Goal: Obtain resource: Obtain resource

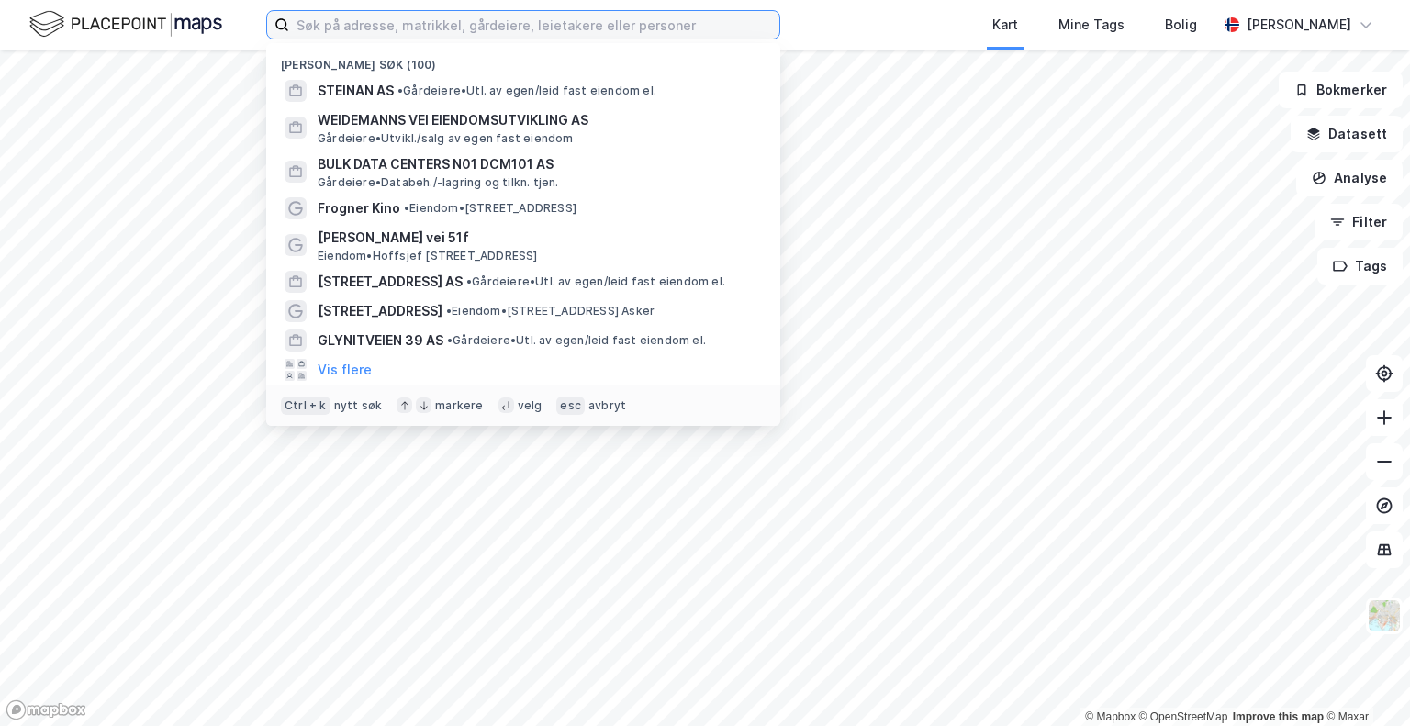
click at [393, 32] on input at bounding box center [534, 25] width 490 height 28
paste input "Verpeterveien 34"
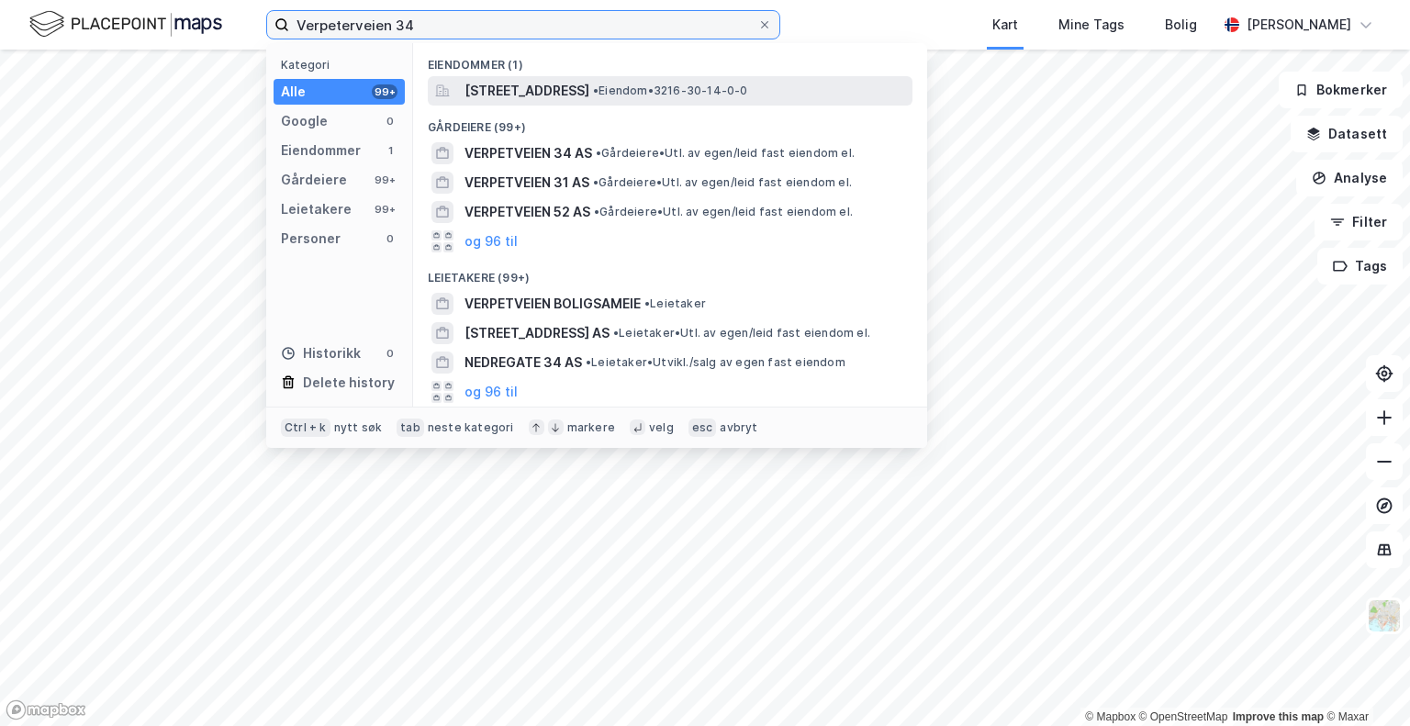
type input "Verpeterveien 34"
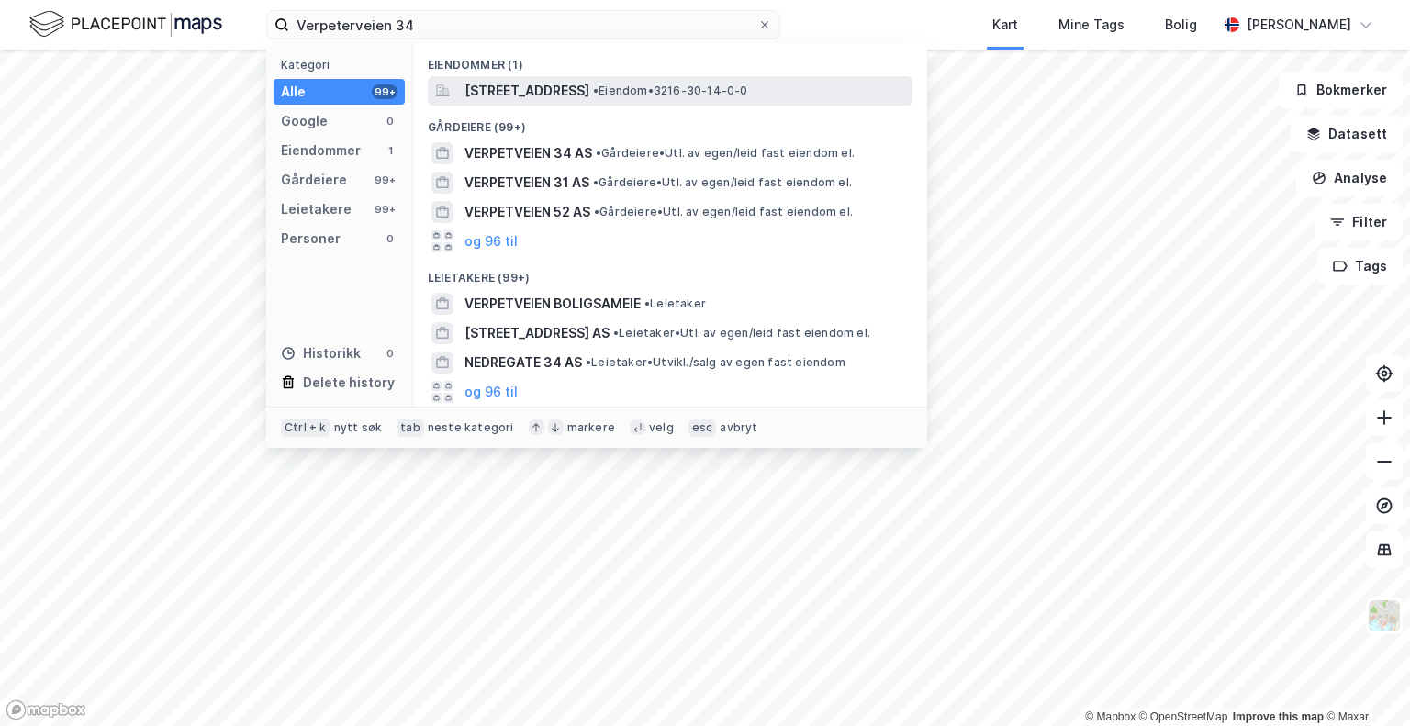
click at [560, 95] on span "[STREET_ADDRESS]" at bounding box center [526, 91] width 125 height 22
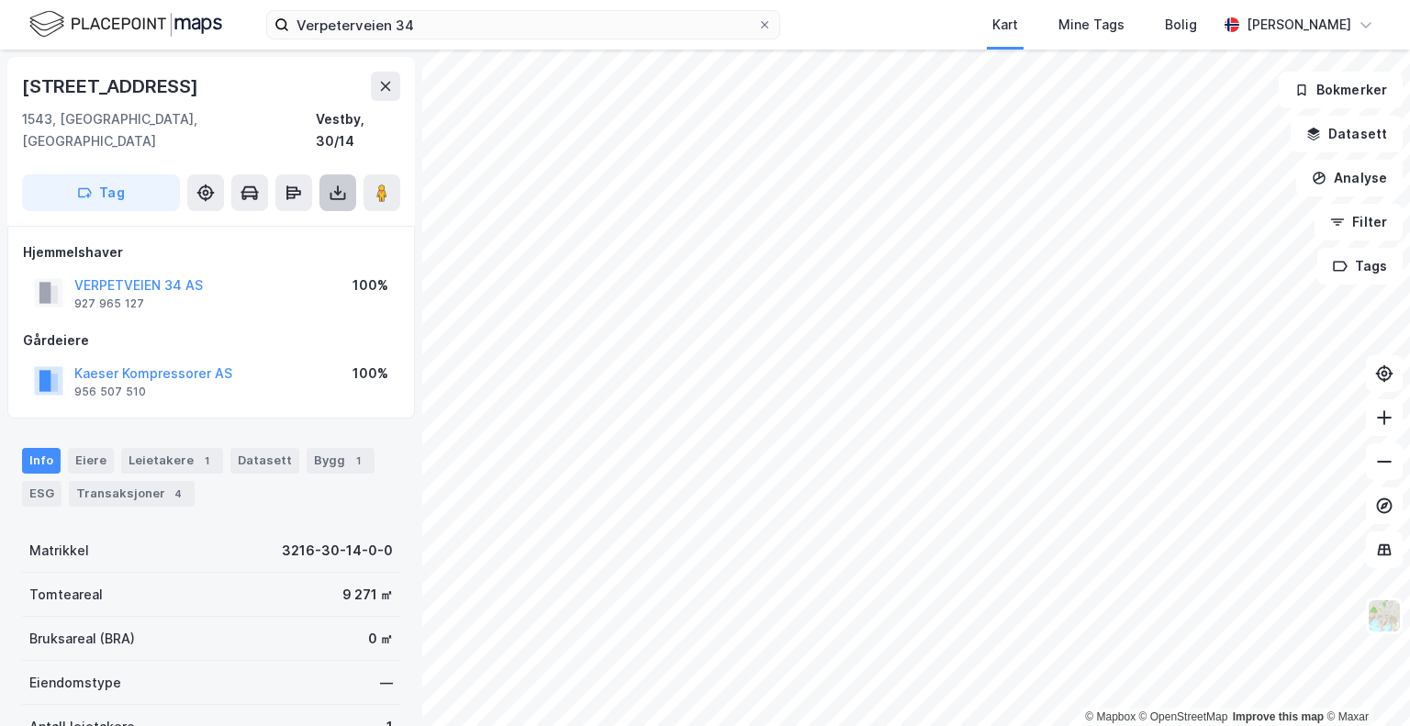
click at [329, 184] on icon at bounding box center [338, 193] width 18 height 18
click at [300, 222] on div "Last ned grunnbok" at bounding box center [247, 229] width 106 height 15
click at [302, 359] on div "Kaeser Kompressorer AS 956 507 510 100%" at bounding box center [211, 381] width 376 height 44
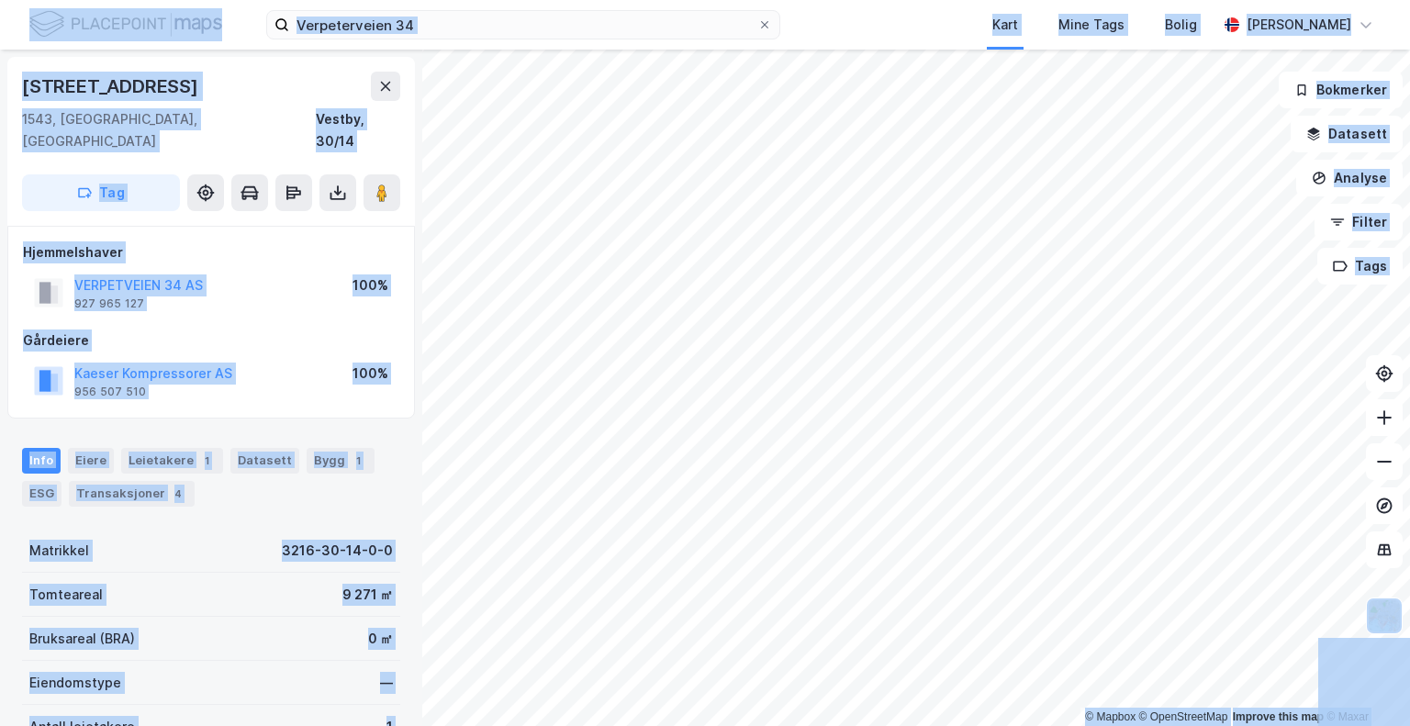
click at [356, 362] on div "100%" at bounding box center [370, 373] width 36 height 22
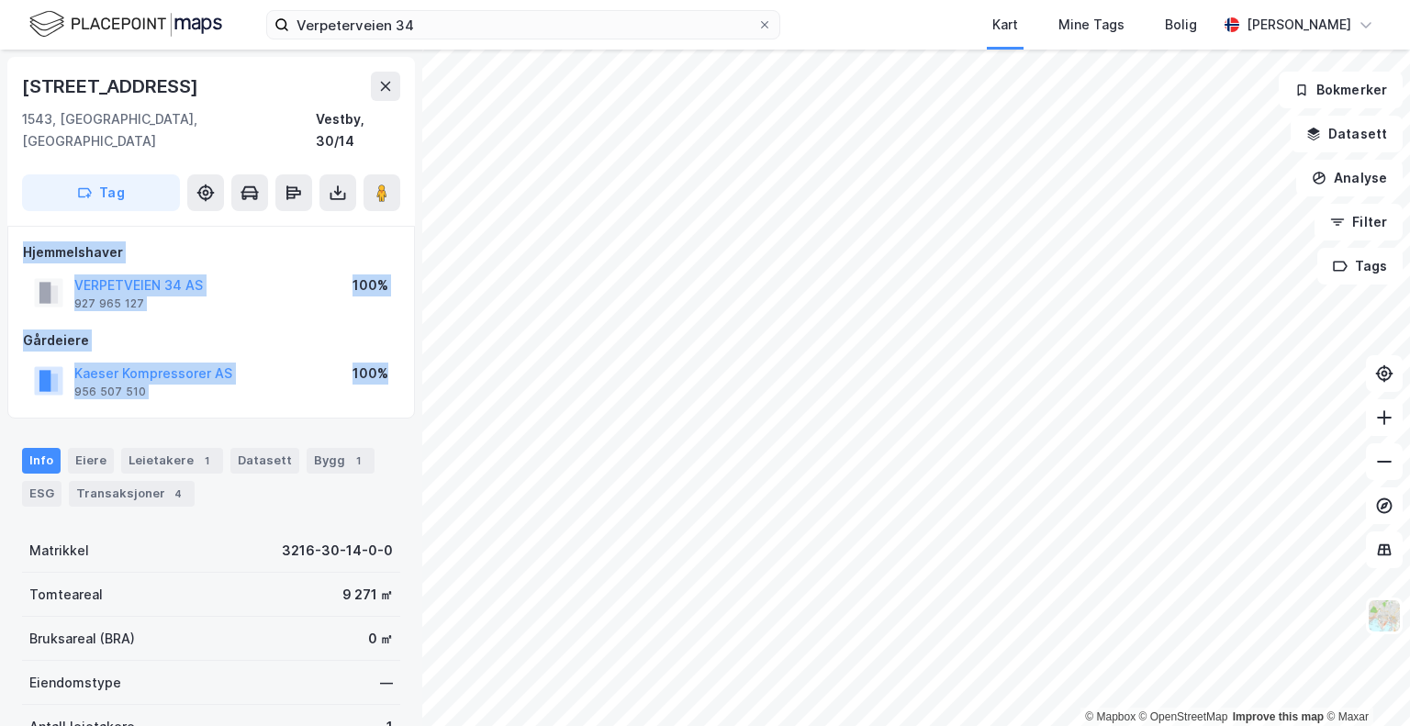
drag, startPoint x: 389, startPoint y: 360, endPoint x: 24, endPoint y: 220, distance: 391.0
click at [24, 241] on div "Hjemmelshaver VERPETVEIEN 34 AS 927 965 127 100% Gårdeiere Kaeser Kompressorer …" at bounding box center [211, 322] width 376 height 162
click at [24, 241] on div "Hjemmelshaver" at bounding box center [211, 252] width 376 height 22
drag, startPoint x: 24, startPoint y: 220, endPoint x: 393, endPoint y: 351, distance: 391.3
click at [393, 351] on div "Hjemmelshaver VERPETVEIEN 34 AS 927 965 127 100% Gårdeiere Kaeser Kompressorer …" at bounding box center [211, 322] width 376 height 162
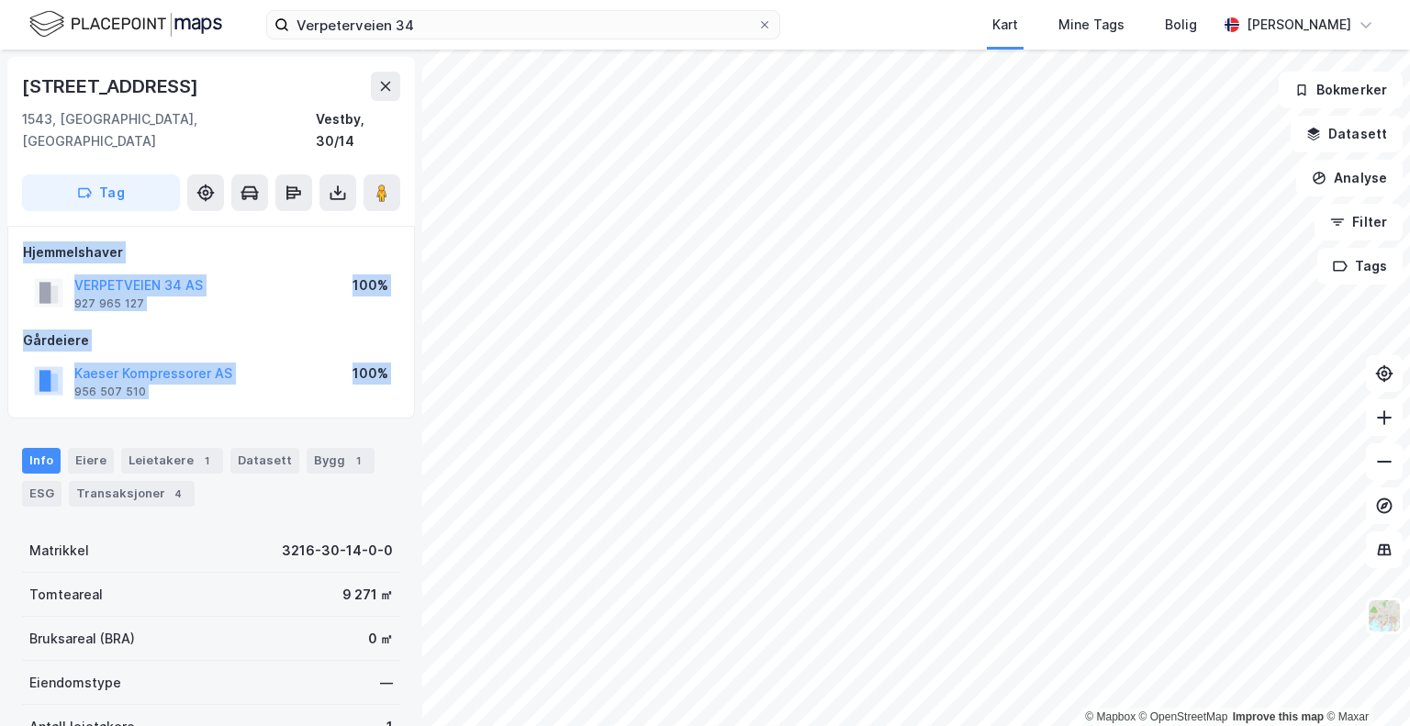
click at [393, 359] on div "Kaeser Kompressorer AS 956 507 510 100%" at bounding box center [211, 381] width 376 height 44
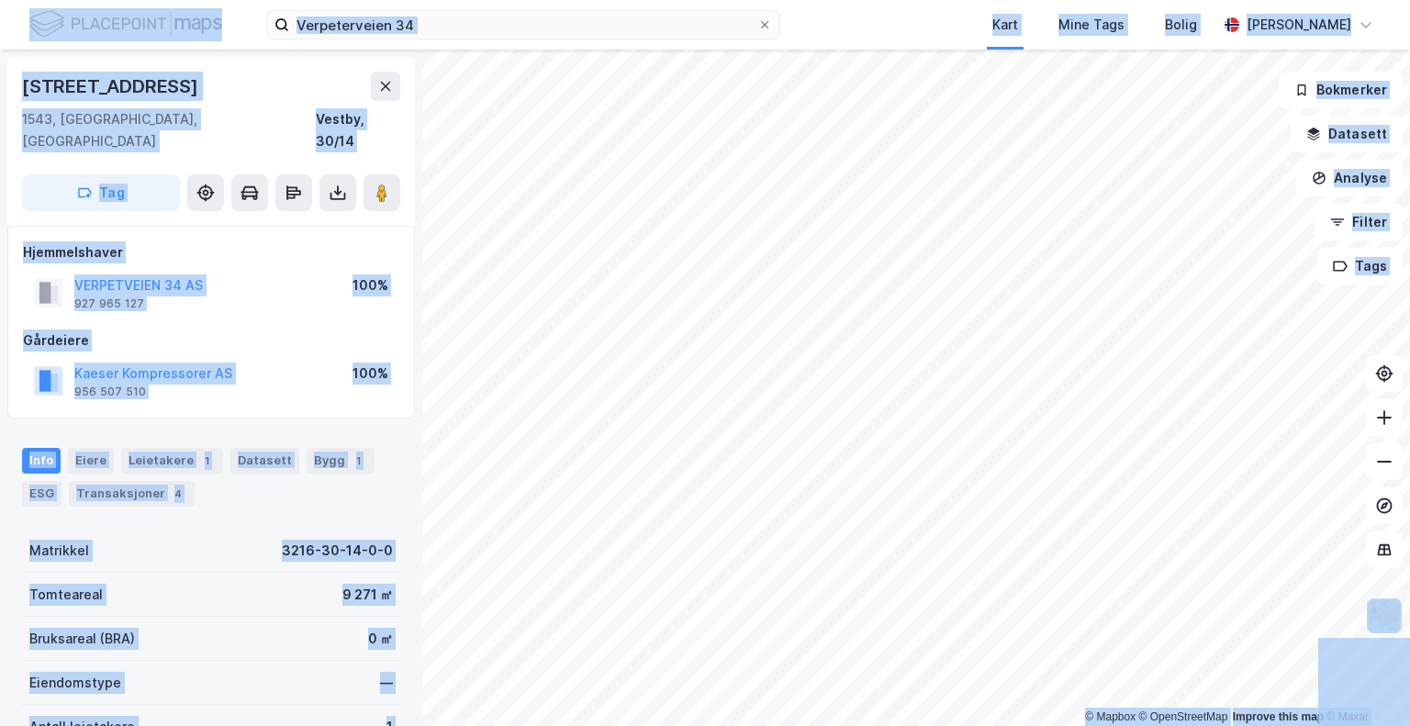
click at [393, 359] on div "Kaeser Kompressorer AS 956 507 510 100%" at bounding box center [211, 381] width 376 height 44
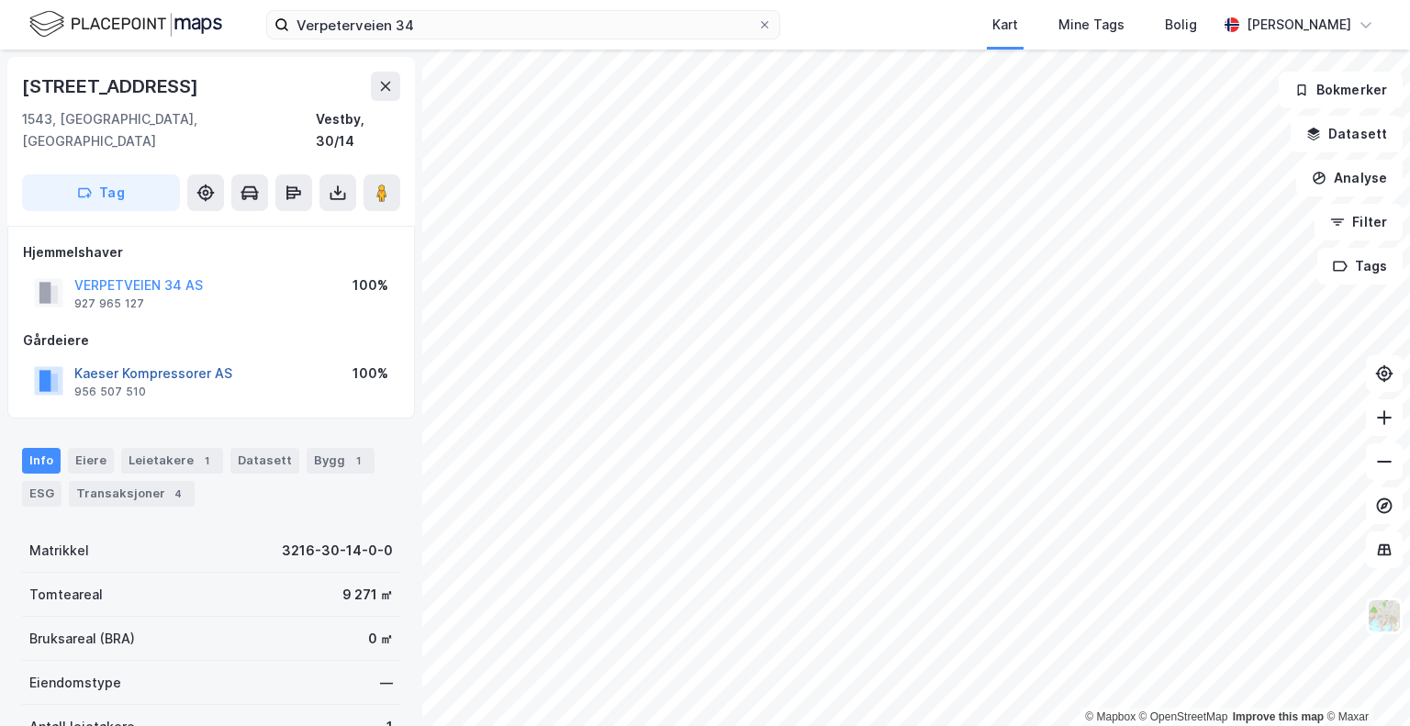
click at [0, 0] on button "Kaeser Kompressorer AS" at bounding box center [0, 0] width 0 height 0
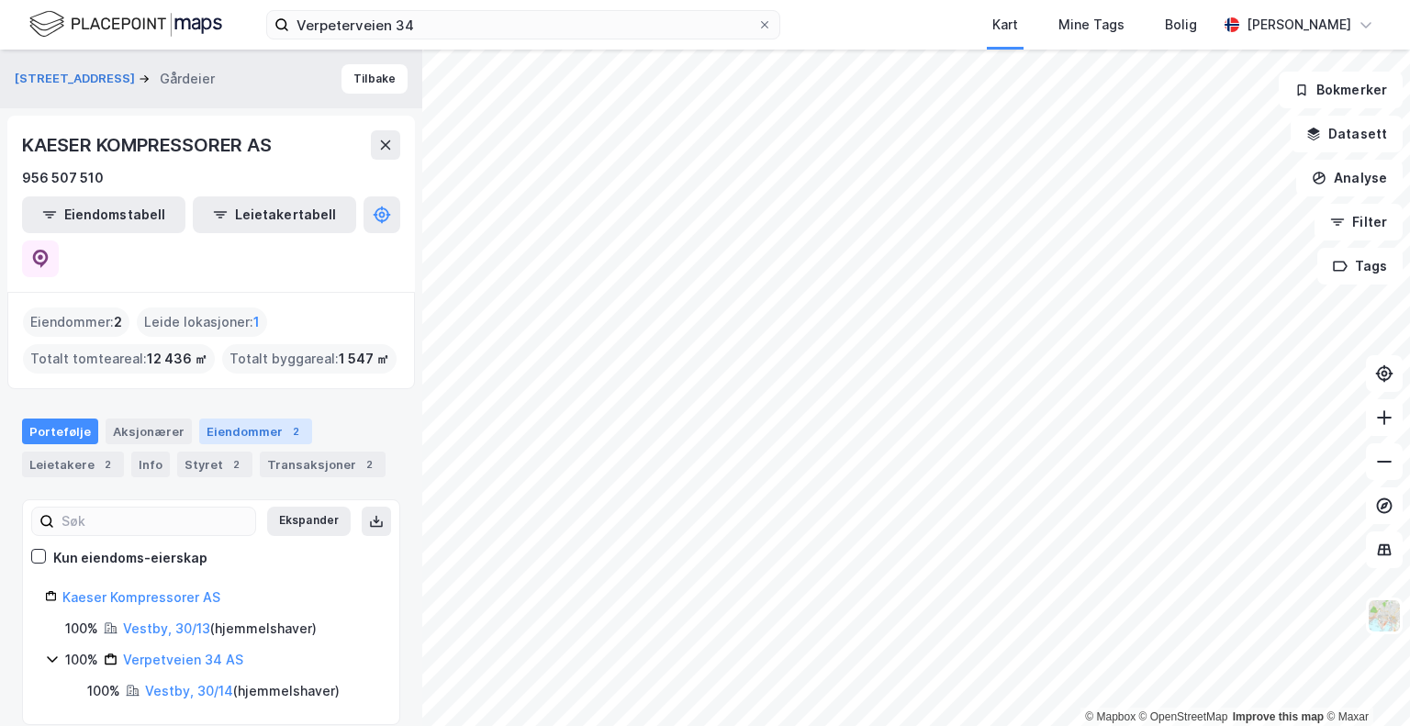
click at [232, 418] on div "Eiendommer 2" at bounding box center [255, 431] width 113 height 26
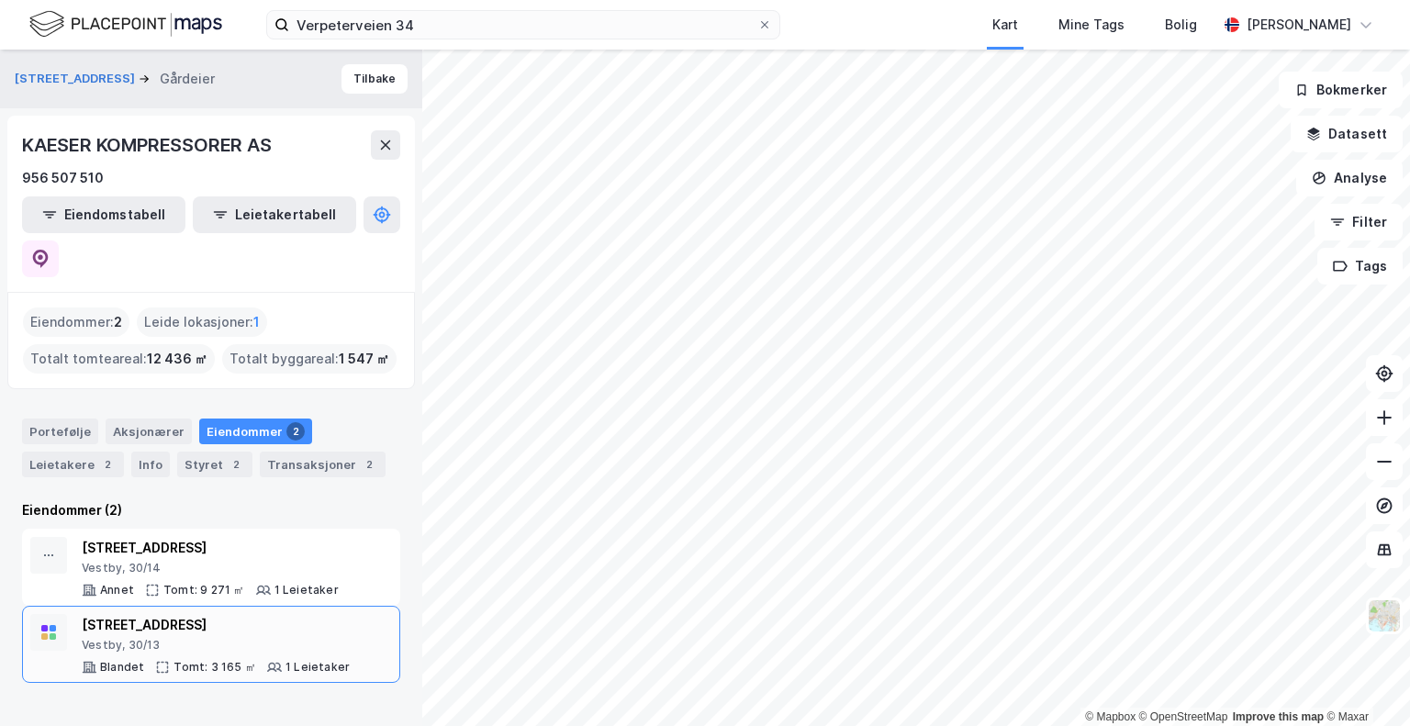
click at [207, 638] on div "Vestby, 30/13" at bounding box center [216, 645] width 268 height 15
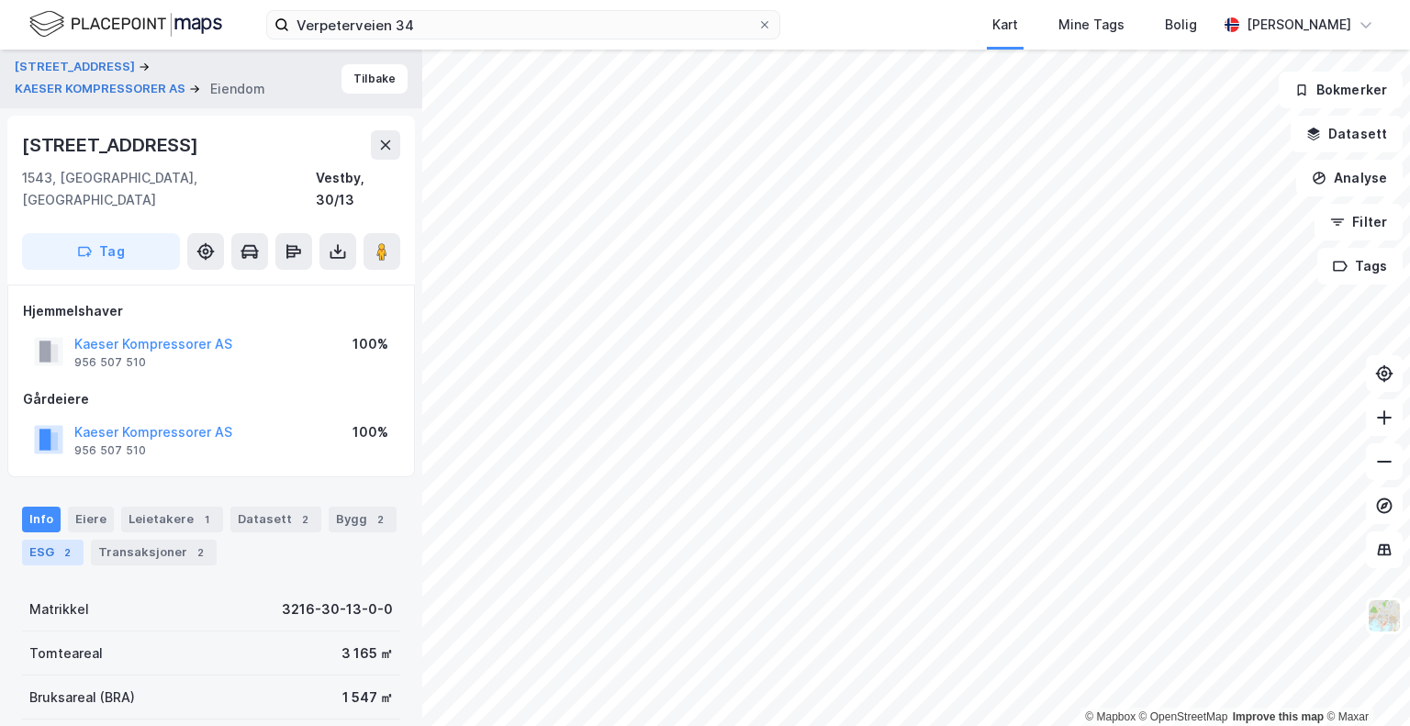
click at [28, 540] on div "ESG 2" at bounding box center [52, 553] width 61 height 26
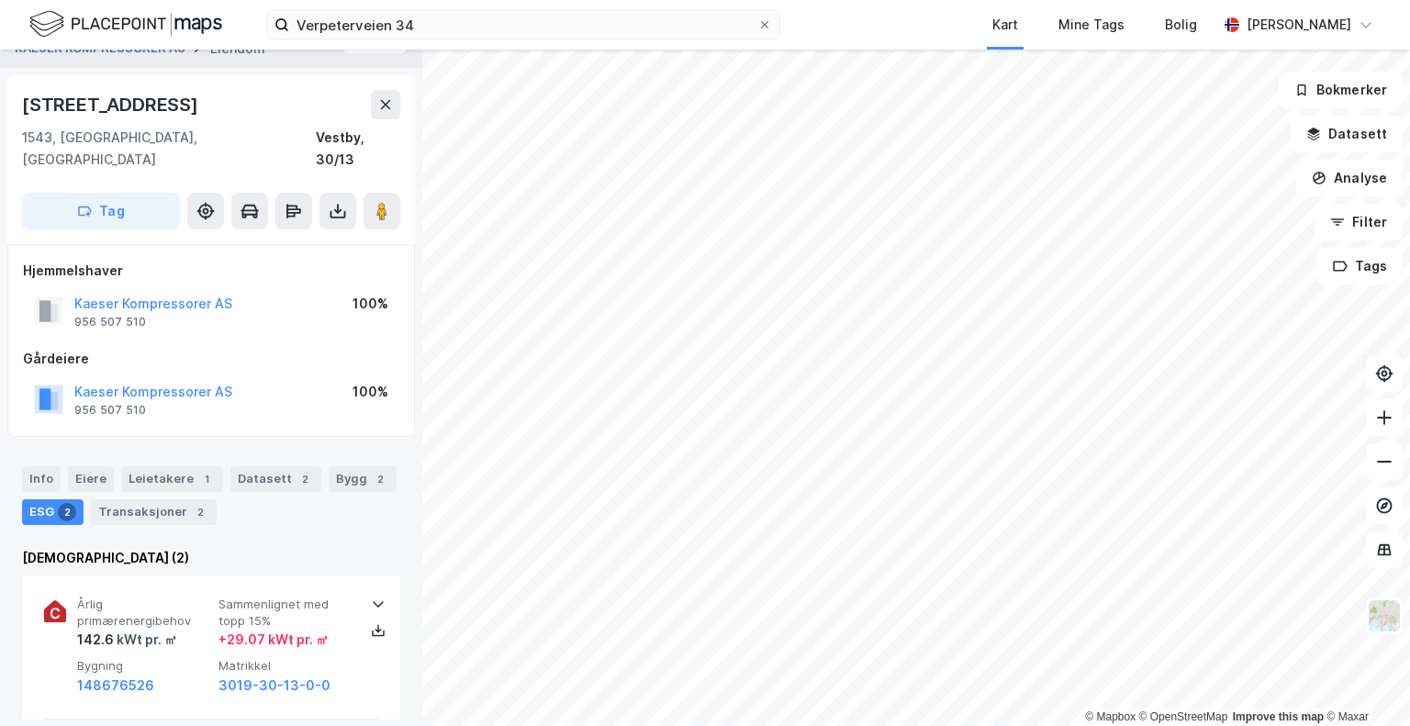
scroll to position [37, 0]
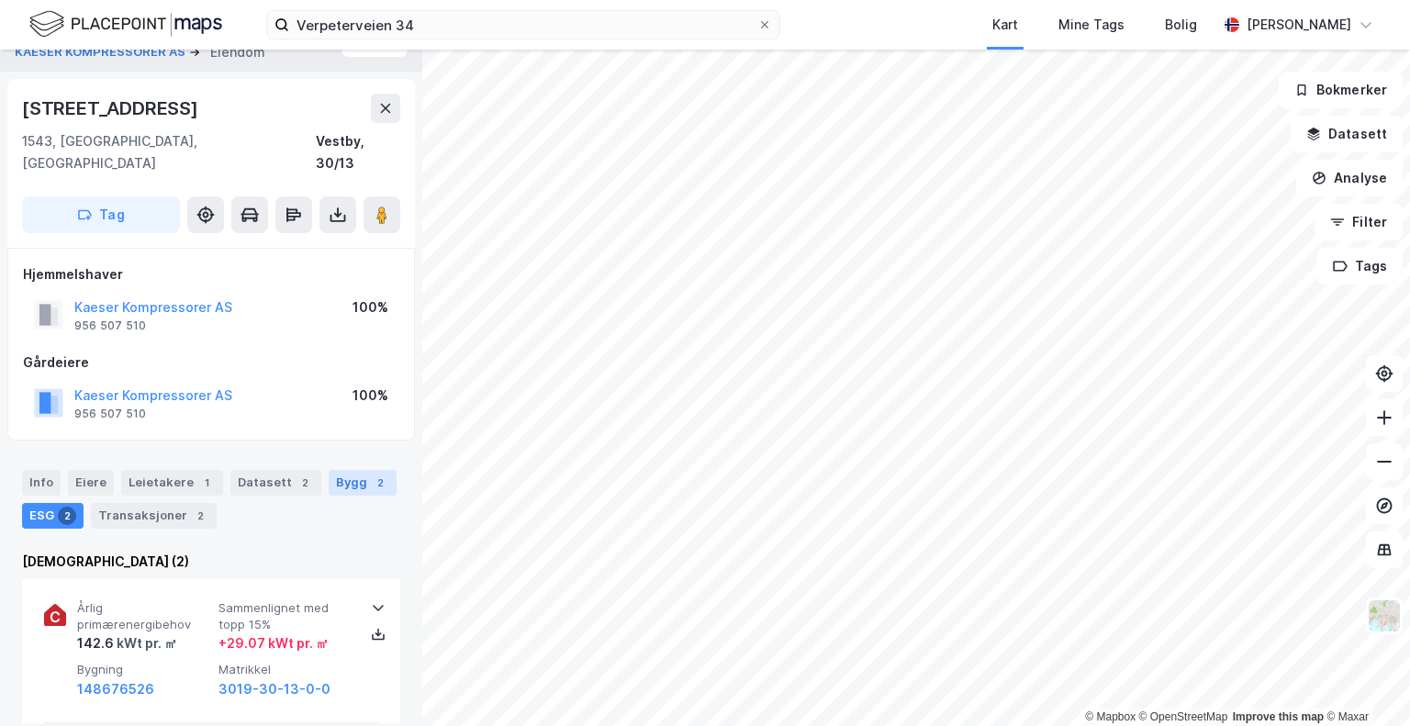
click at [356, 470] on div "Bygg 2" at bounding box center [363, 483] width 68 height 26
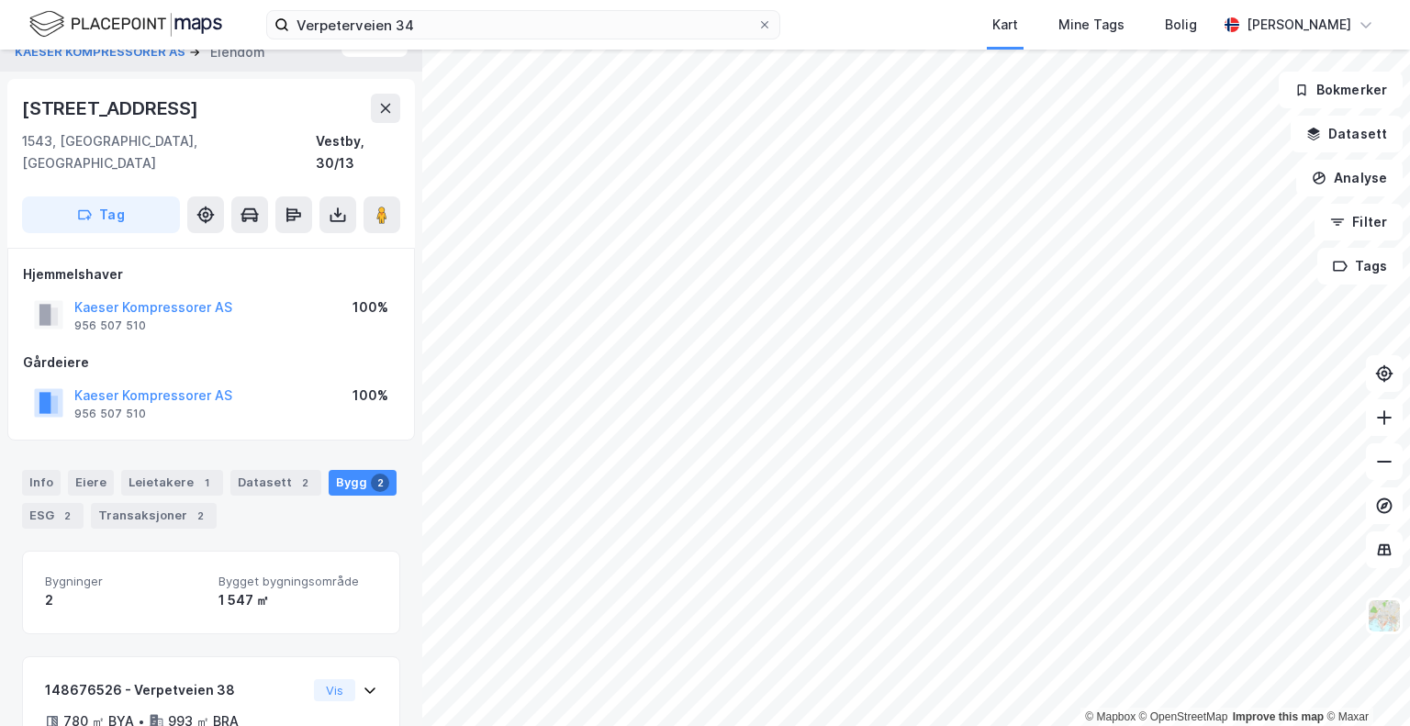
click at [289, 501] on div "Info [PERSON_NAME] 1 Datasett 2 Bygg 2 ESG 2 Transaksjoner 2" at bounding box center [211, 499] width 378 height 59
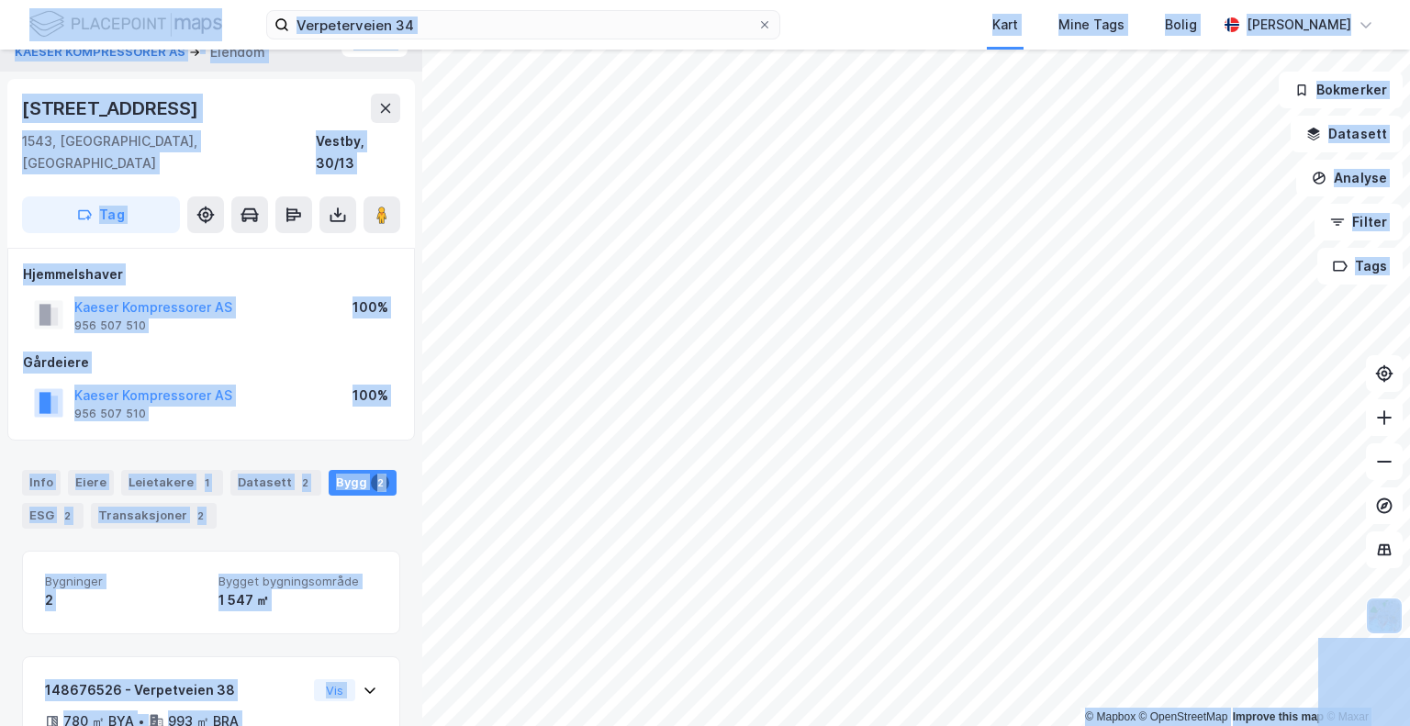
click at [289, 501] on div "Info [PERSON_NAME] 1 Datasett 2 Bygg 2 ESG 2 Transaksjoner 2" at bounding box center [211, 499] width 378 height 59
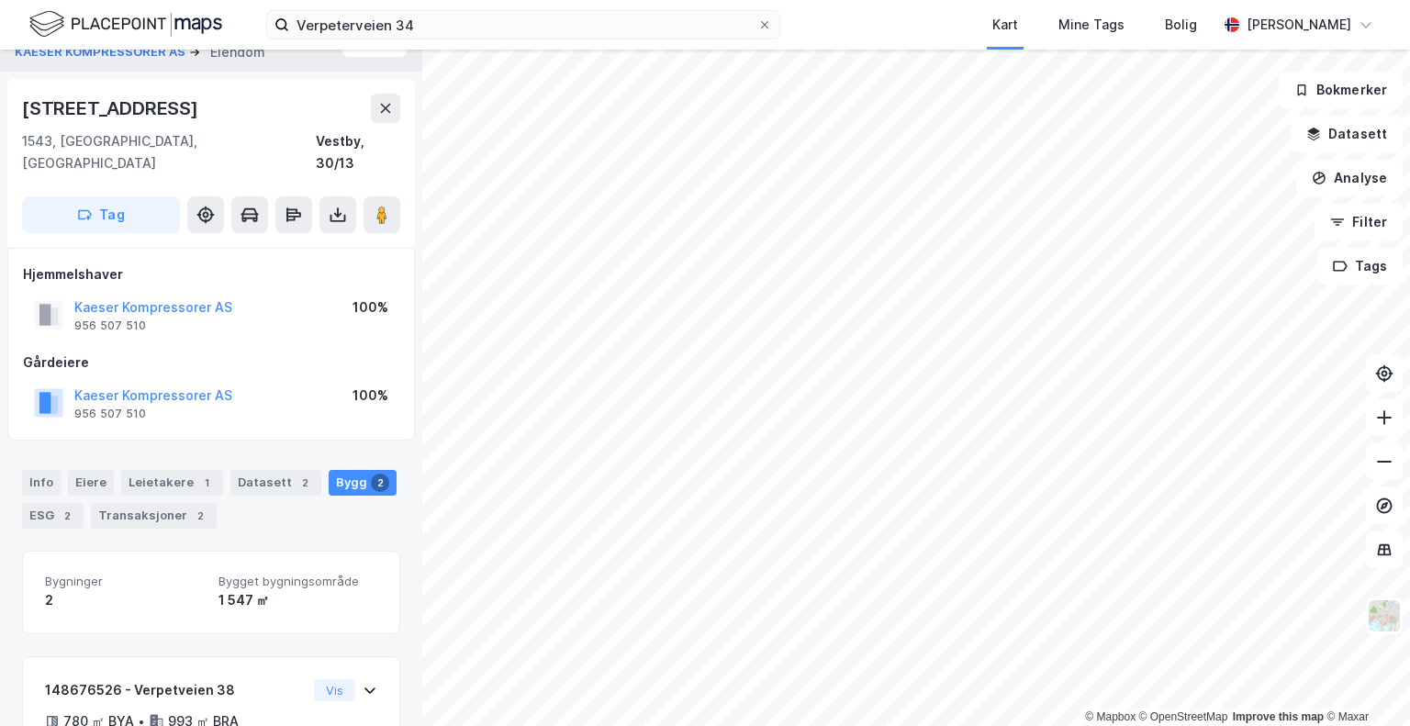
click at [275, 492] on div "Info [PERSON_NAME] 1 Datasett 2 Bygg 2 ESG 2 Transaksjoner 2" at bounding box center [211, 499] width 378 height 59
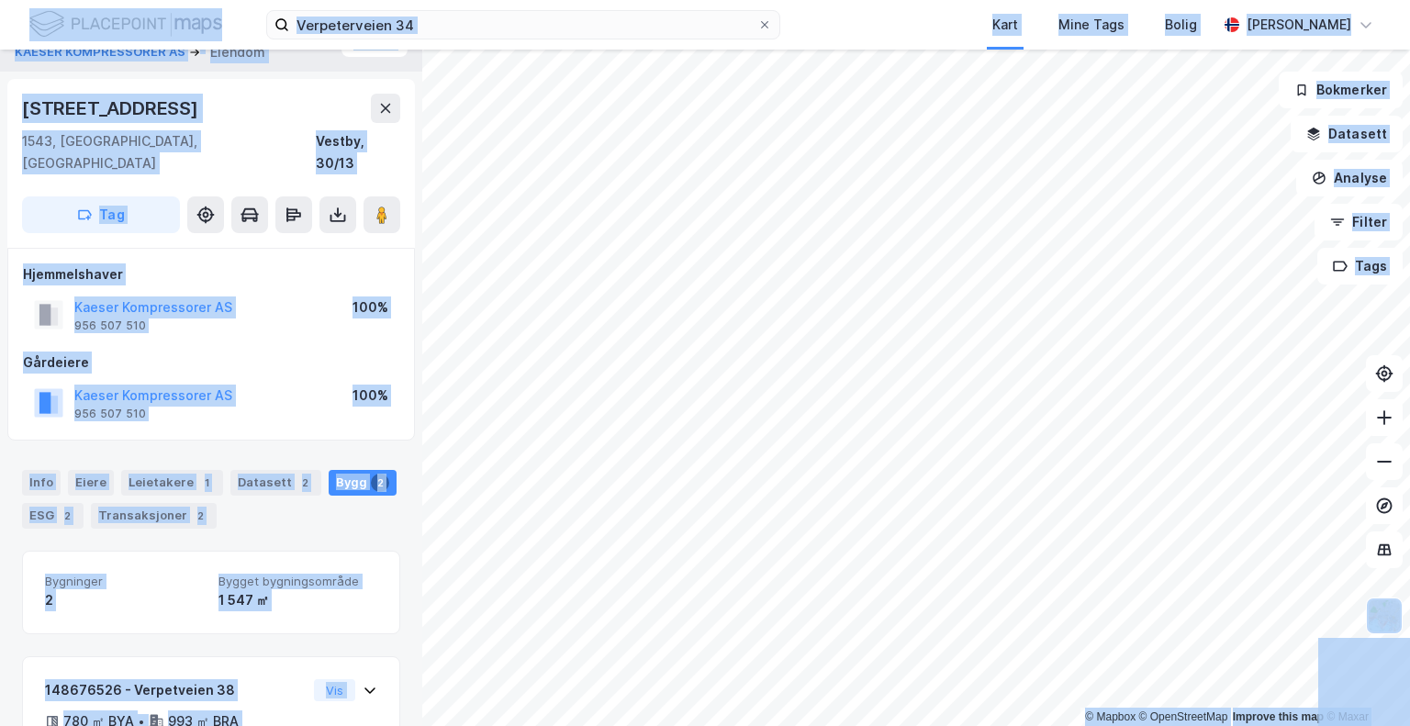
click at [275, 492] on div "Info [PERSON_NAME] 1 Datasett 2 Bygg 2 ESG 2 Transaksjoner 2" at bounding box center [211, 499] width 378 height 59
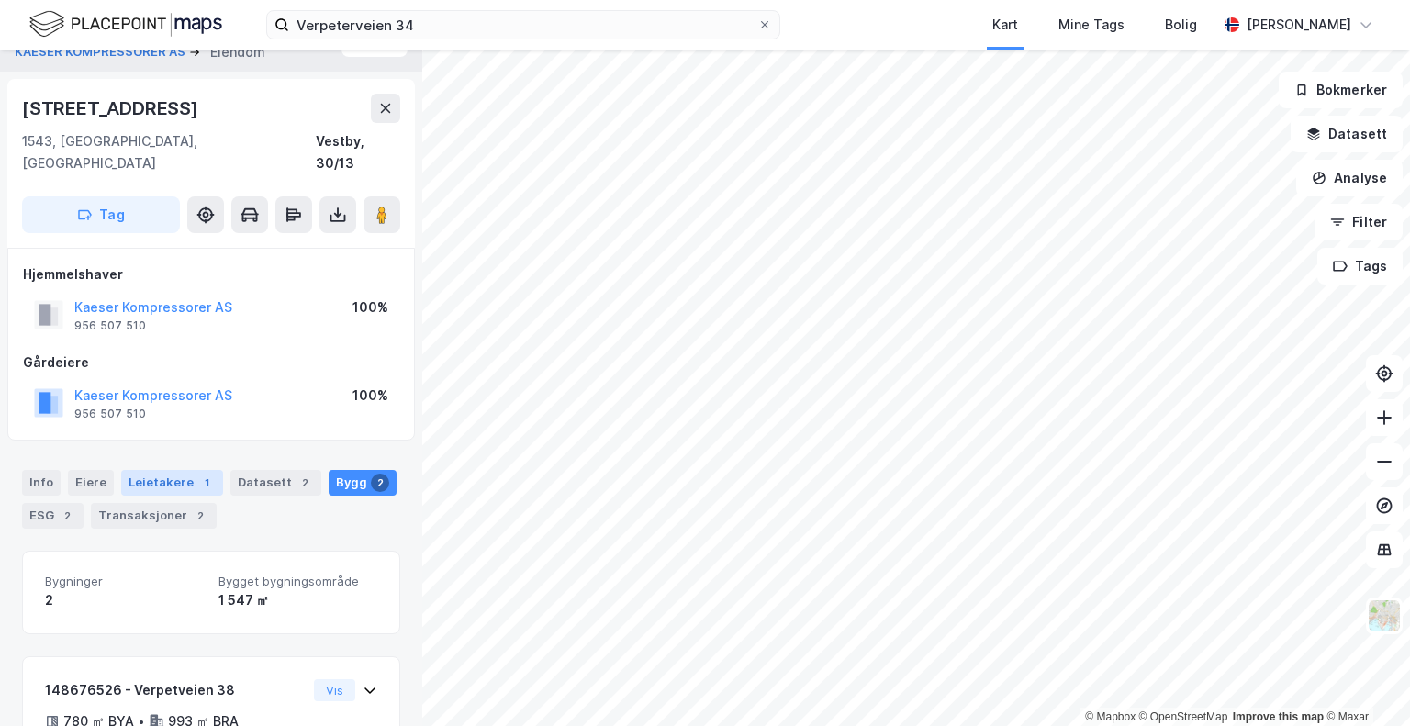
click at [176, 470] on div "Leietakere 1" at bounding box center [172, 483] width 102 height 26
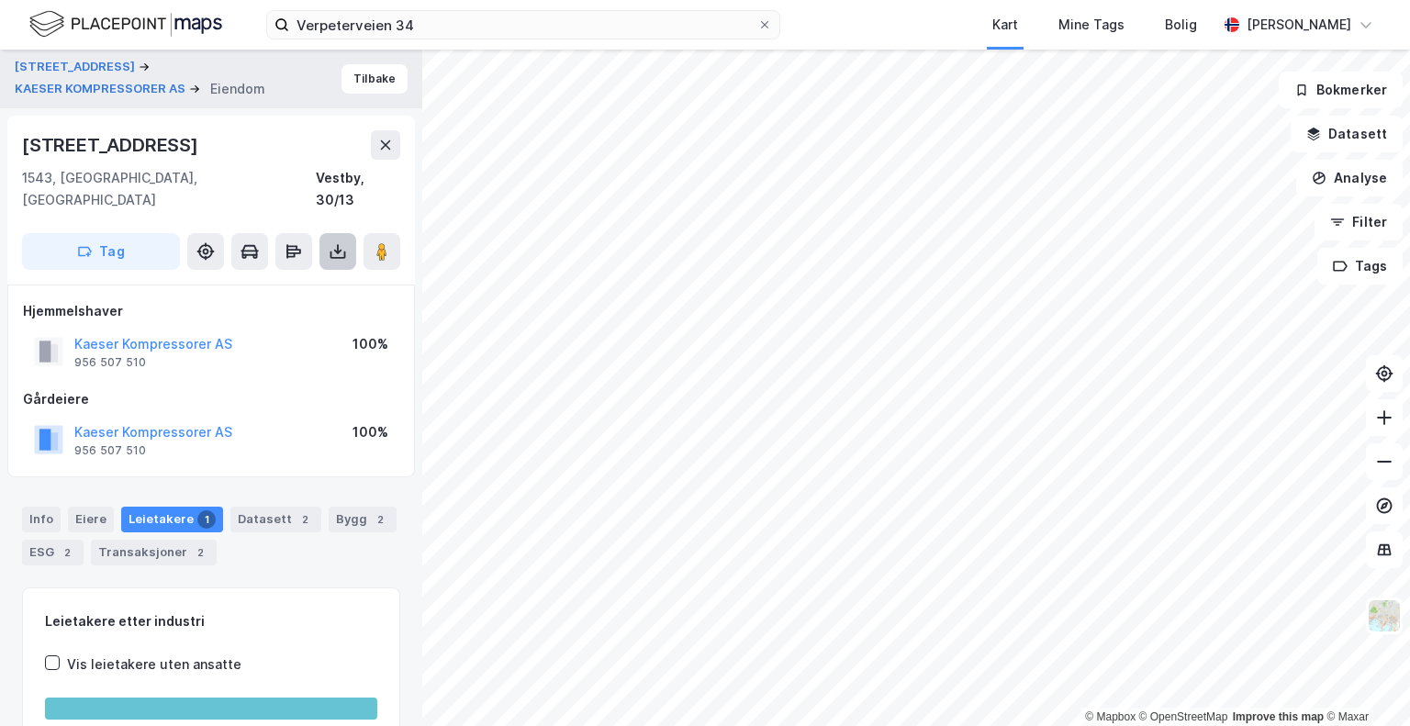
click at [337, 242] on icon at bounding box center [338, 251] width 18 height 18
click at [296, 281] on div "Last ned grunnbok" at bounding box center [247, 288] width 106 height 15
click at [327, 351] on div "Hjemmelshaver Kaeser Kompressorer AS 956 507 510 100% Gårdeiere Kaeser Kompress…" at bounding box center [211, 381] width 376 height 162
